Goal: Information Seeking & Learning: Learn about a topic

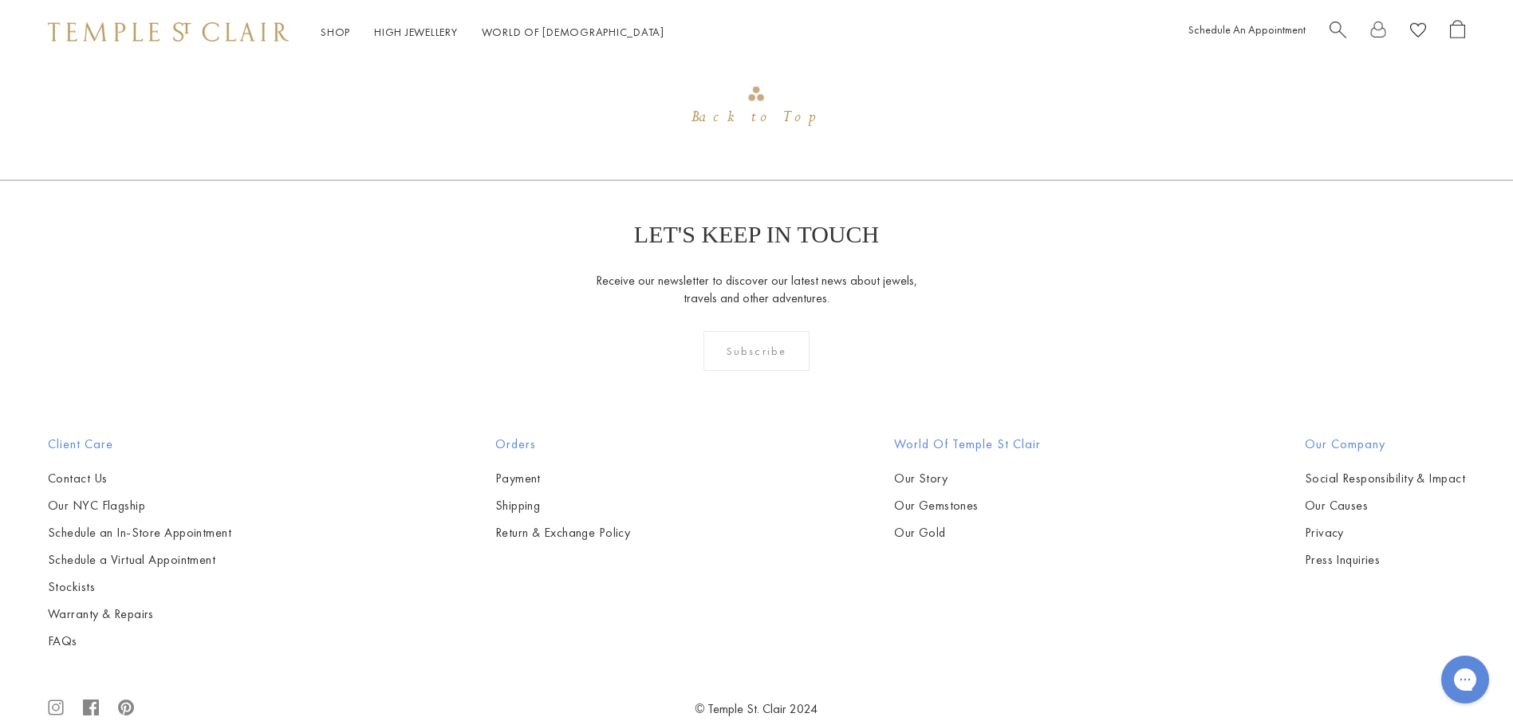
scroll to position [1851, 0]
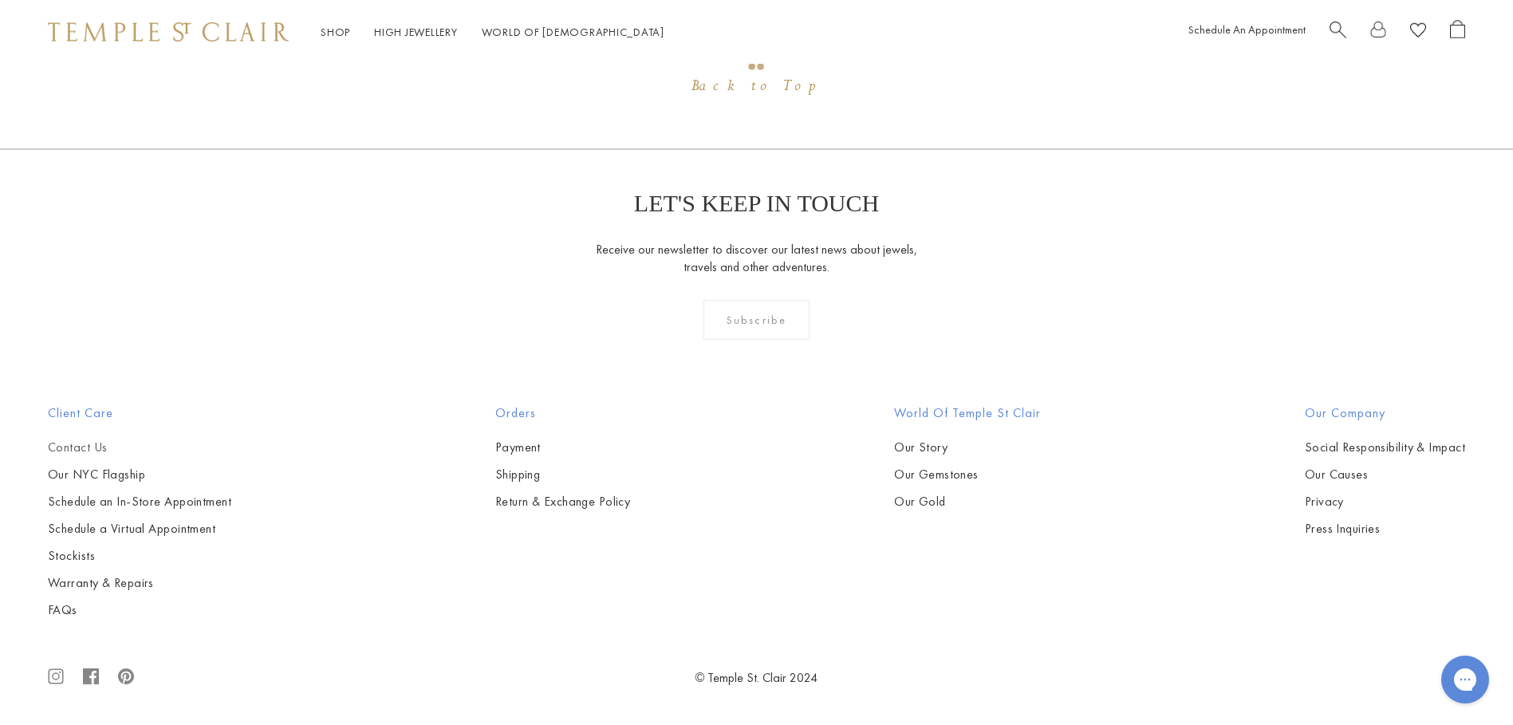
click at [80, 441] on link "Contact Us" at bounding box center [139, 448] width 183 height 18
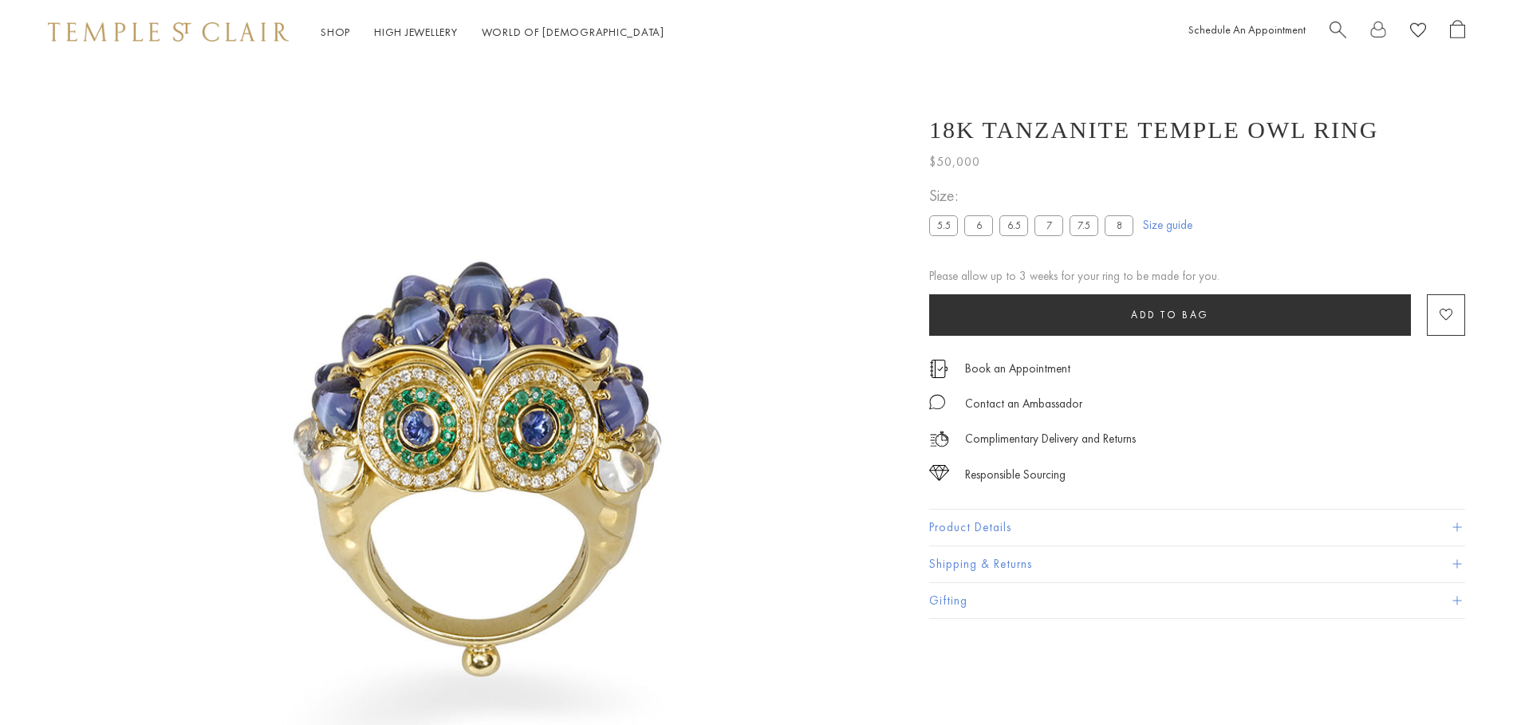
scroll to position [1845, 0]
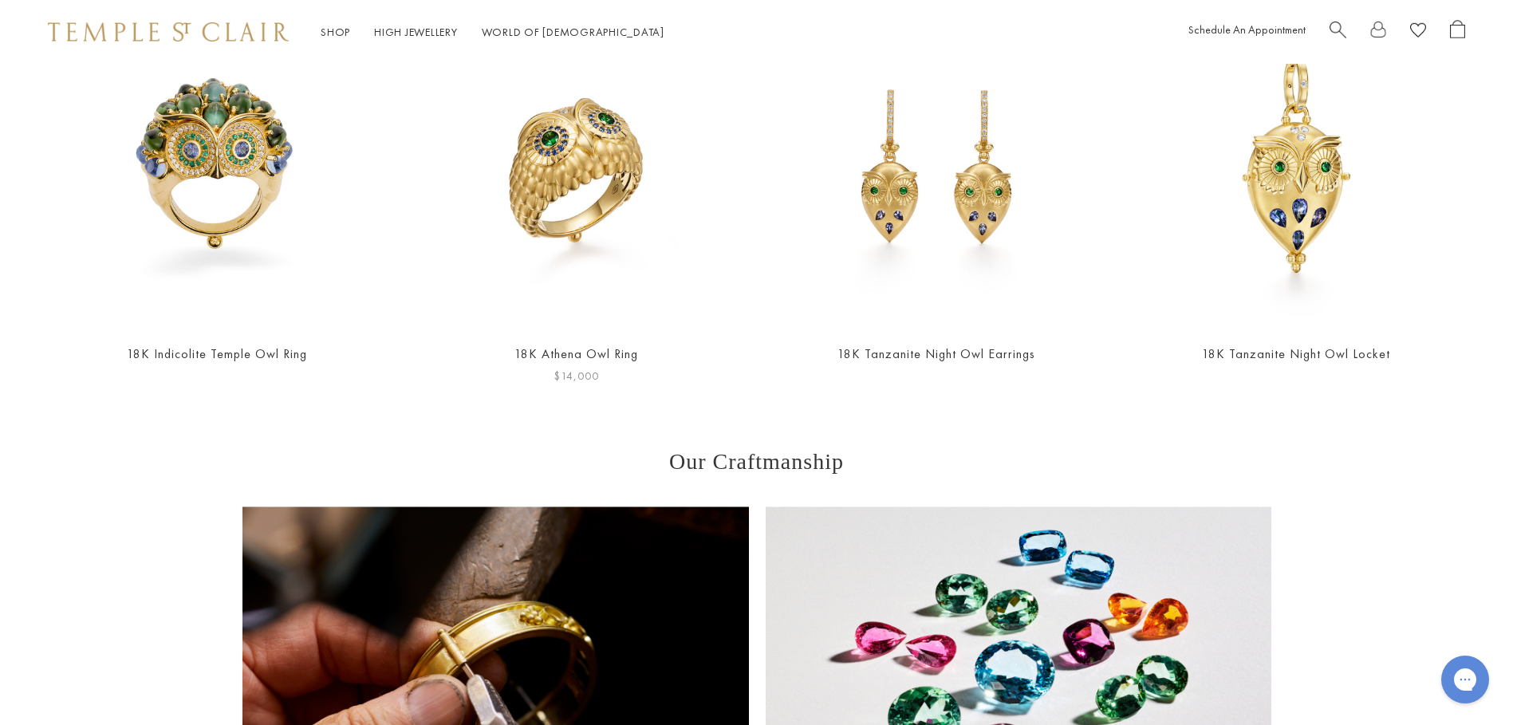
scroll to position [941, 0]
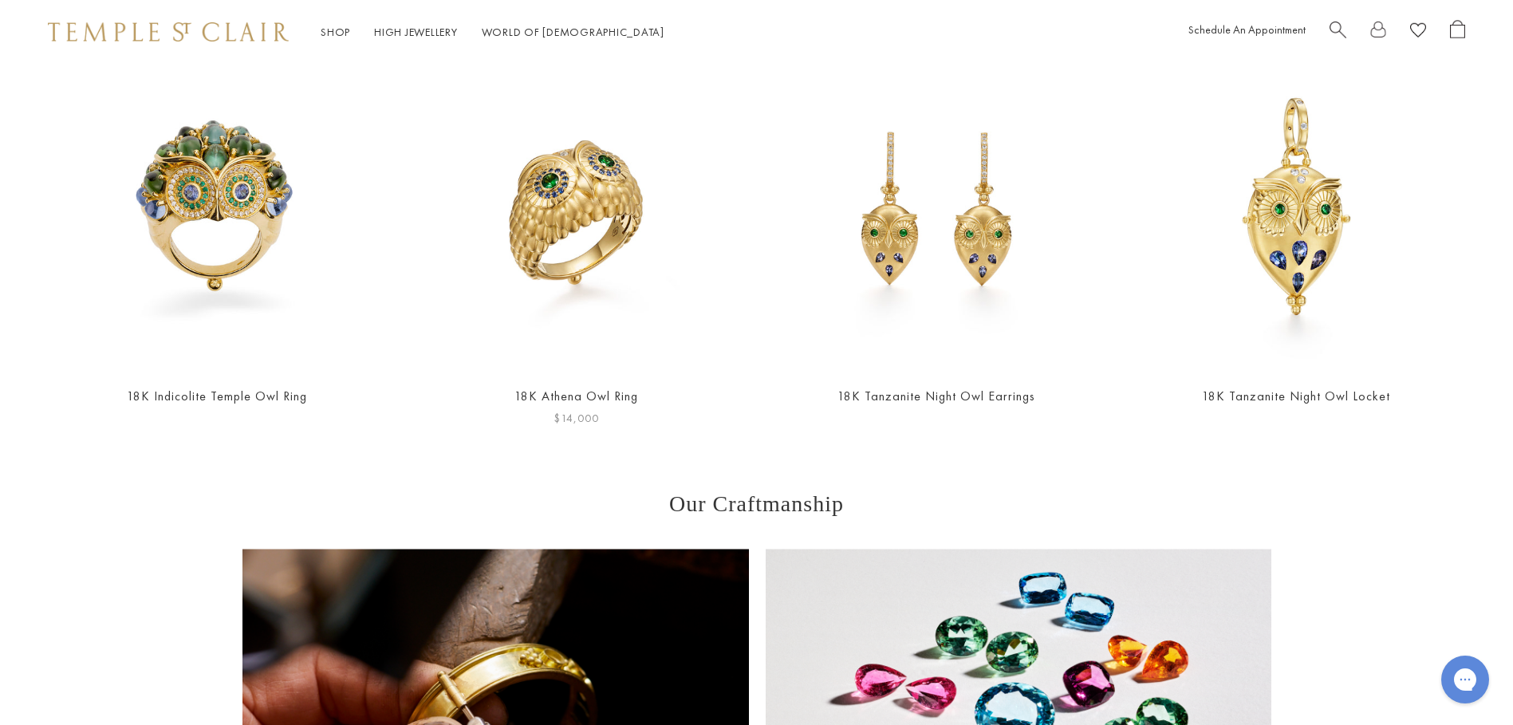
click at [552, 195] on img at bounding box center [576, 208] width 328 height 328
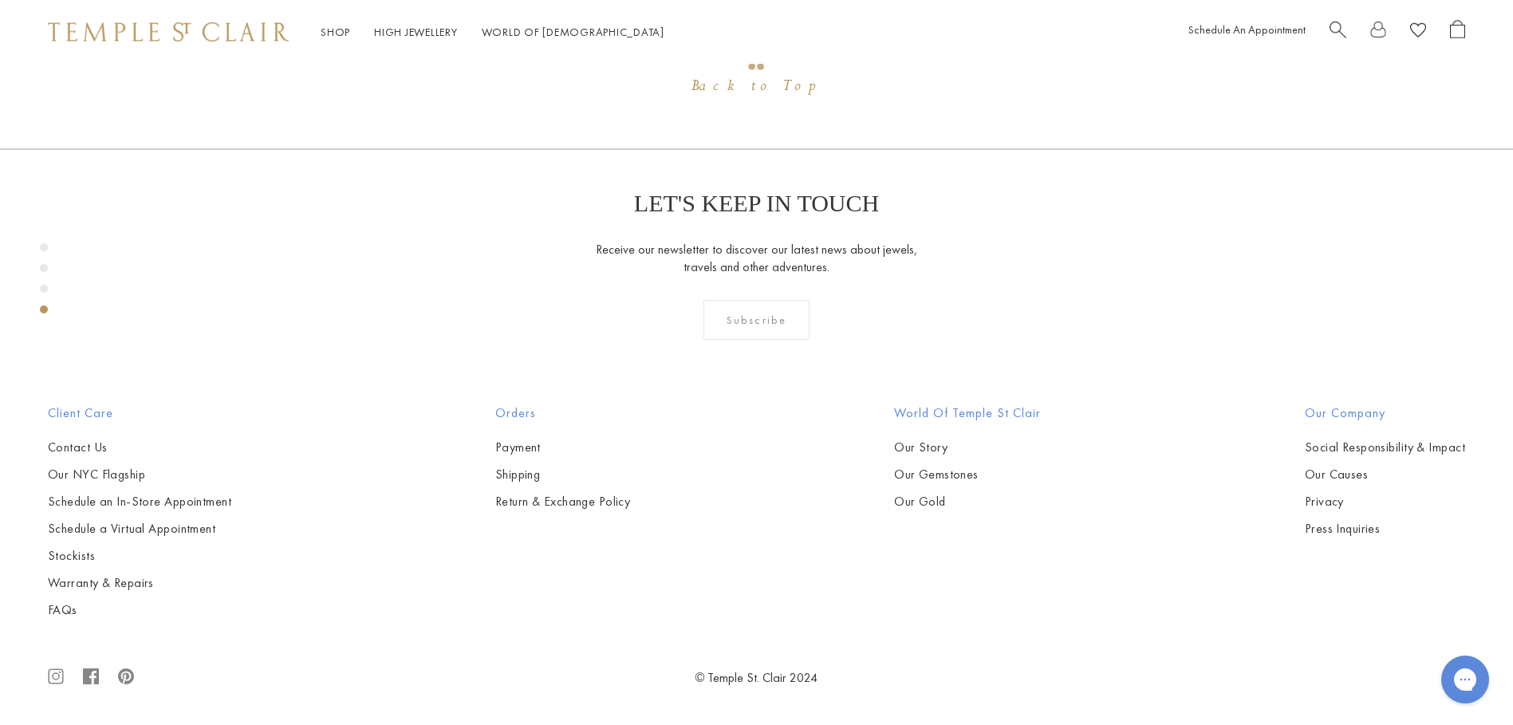
scroll to position [2776, 0]
